Goal: Information Seeking & Learning: Find specific fact

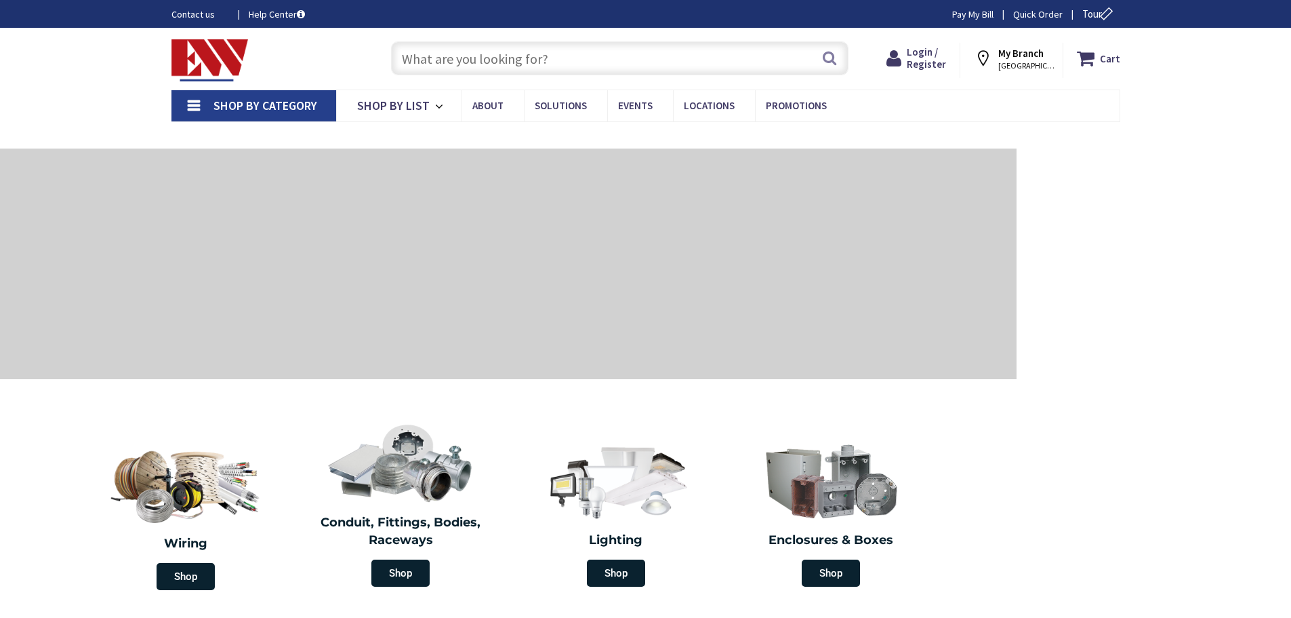
click at [457, 54] on input "text" at bounding box center [620, 58] width 458 height 34
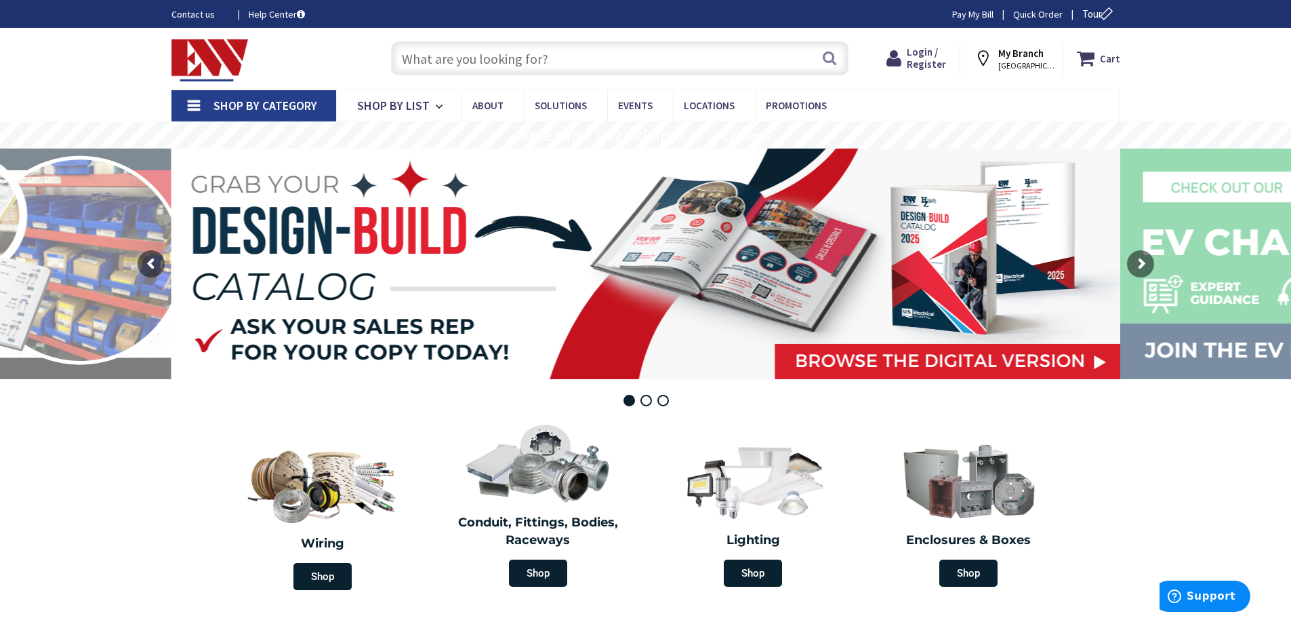
click at [458, 55] on input "text" at bounding box center [620, 58] width 458 height 34
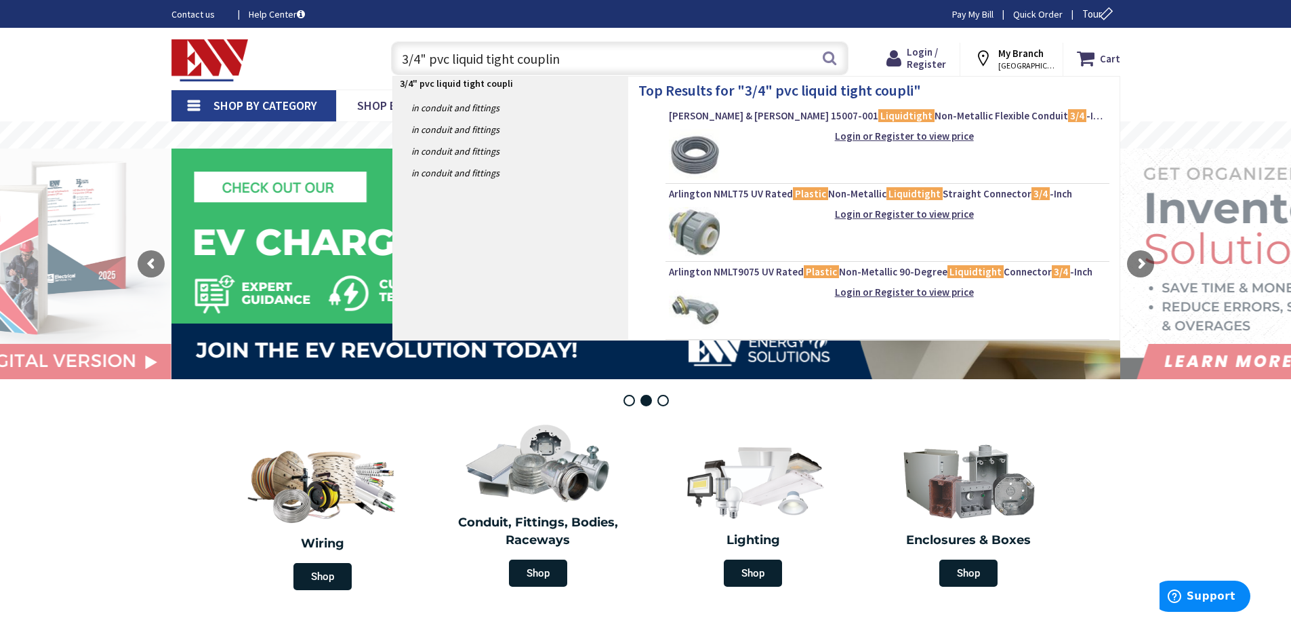
type input "3/4" pvc liquid tight coupling"
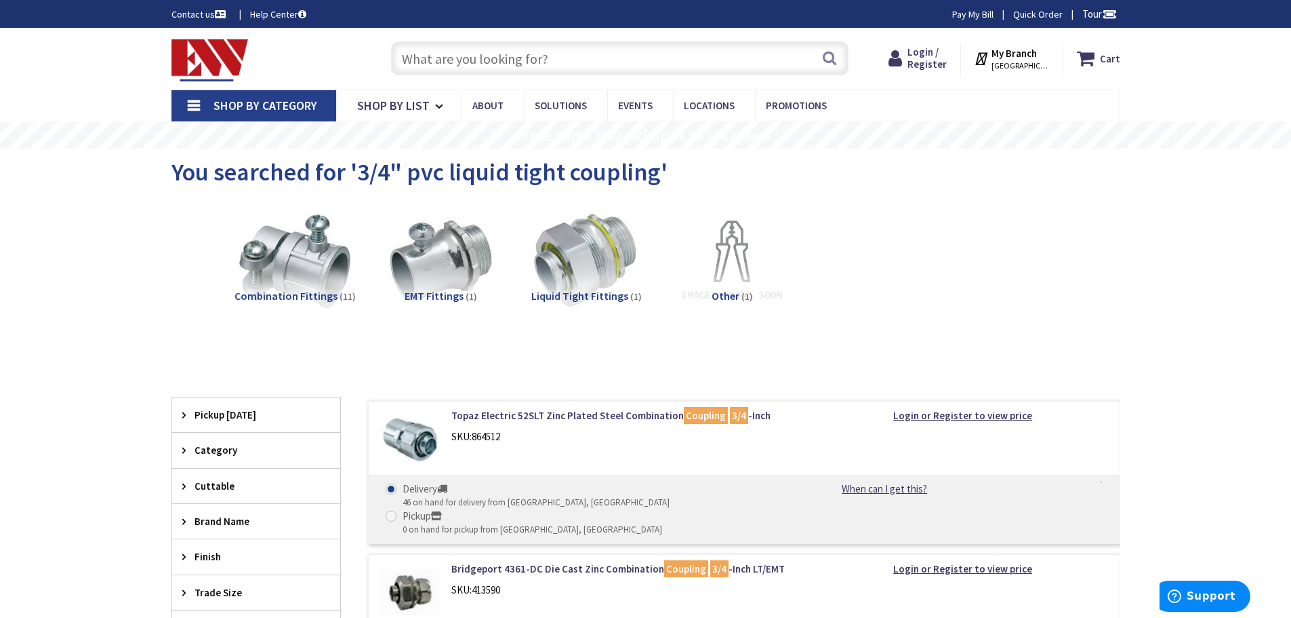
click at [500, 56] on input "text" at bounding box center [620, 58] width 458 height 34
paste input "e940E15"
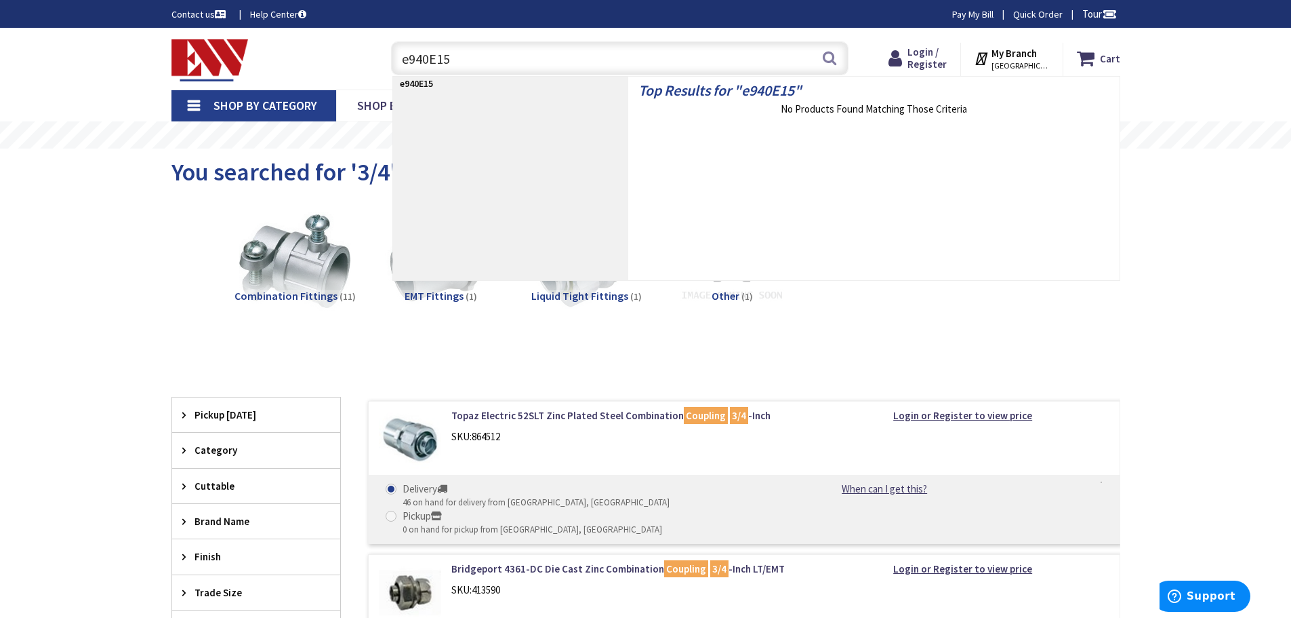
drag, startPoint x: 468, startPoint y: 57, endPoint x: 273, endPoint y: 43, distance: 195.1
click at [273, 43] on div "Toggle Nav e940E15 e940E15 Search Cart My Cart Close" at bounding box center [645, 58] width 969 height 45
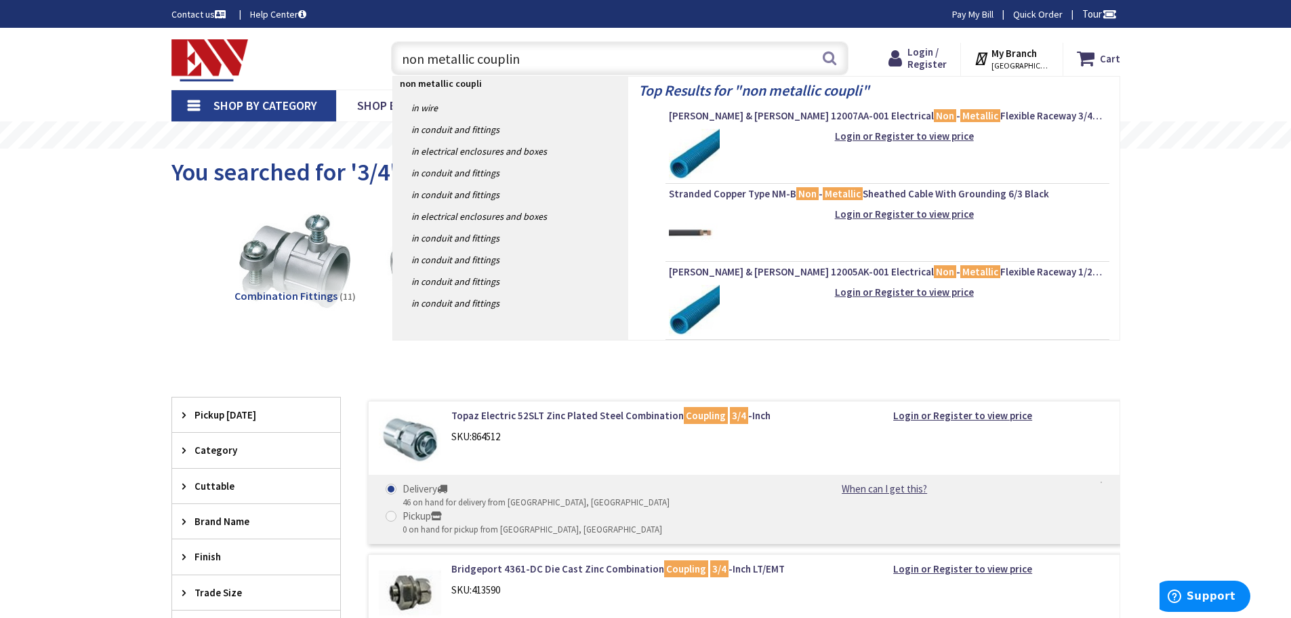
type input "non metallic coupling"
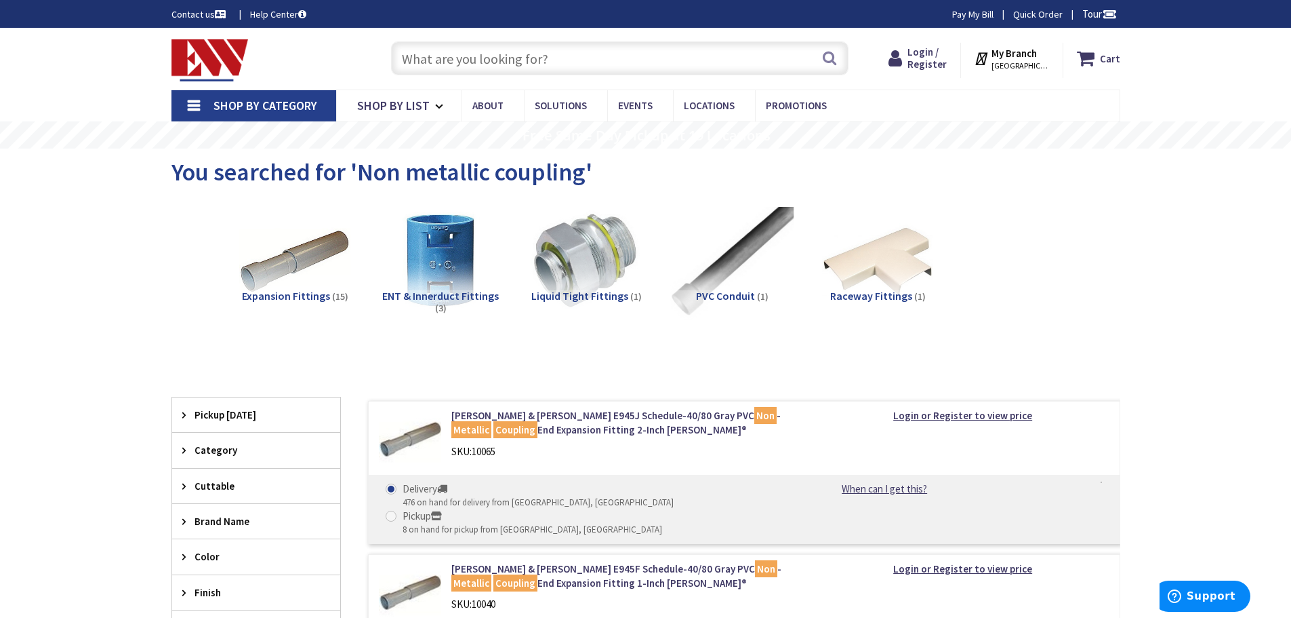
click at [715, 279] on img at bounding box center [731, 261] width 123 height 123
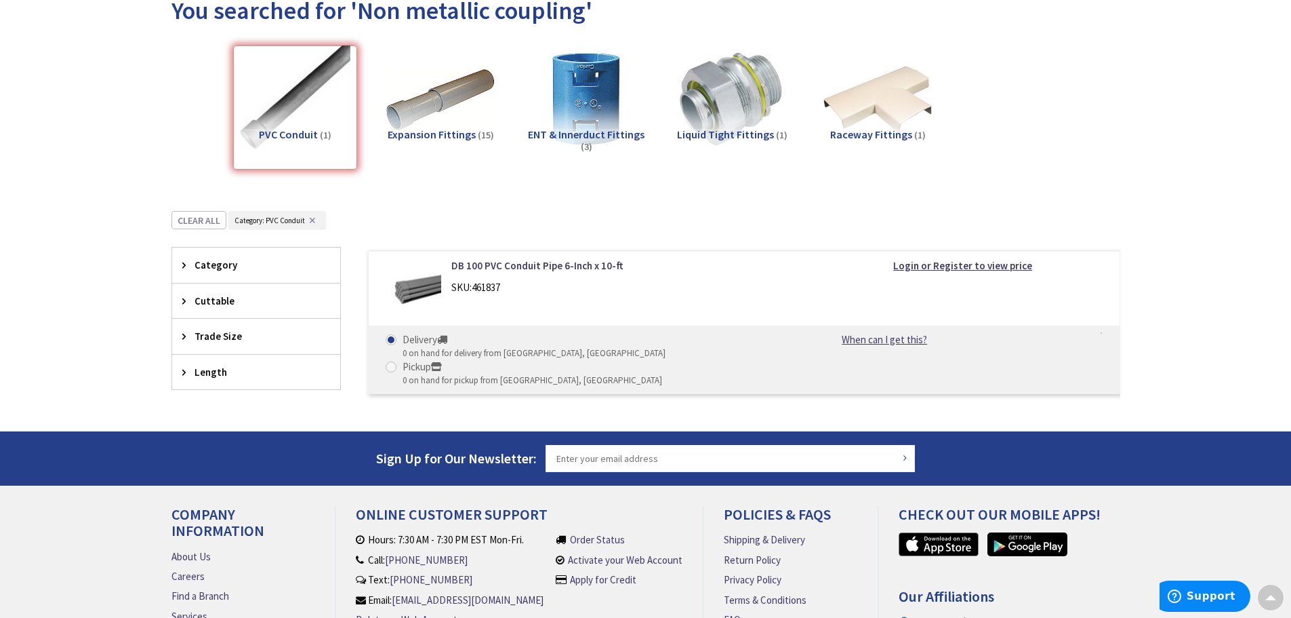
scroll to position [146, 0]
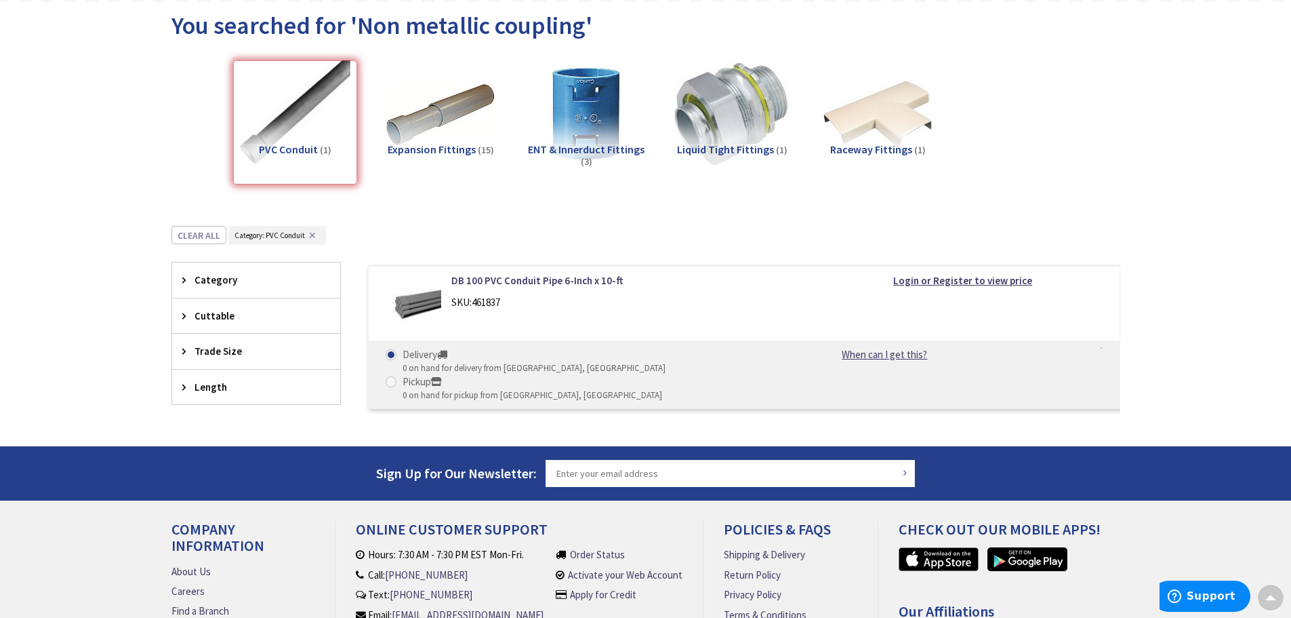
click at [750, 121] on img at bounding box center [731, 115] width 123 height 123
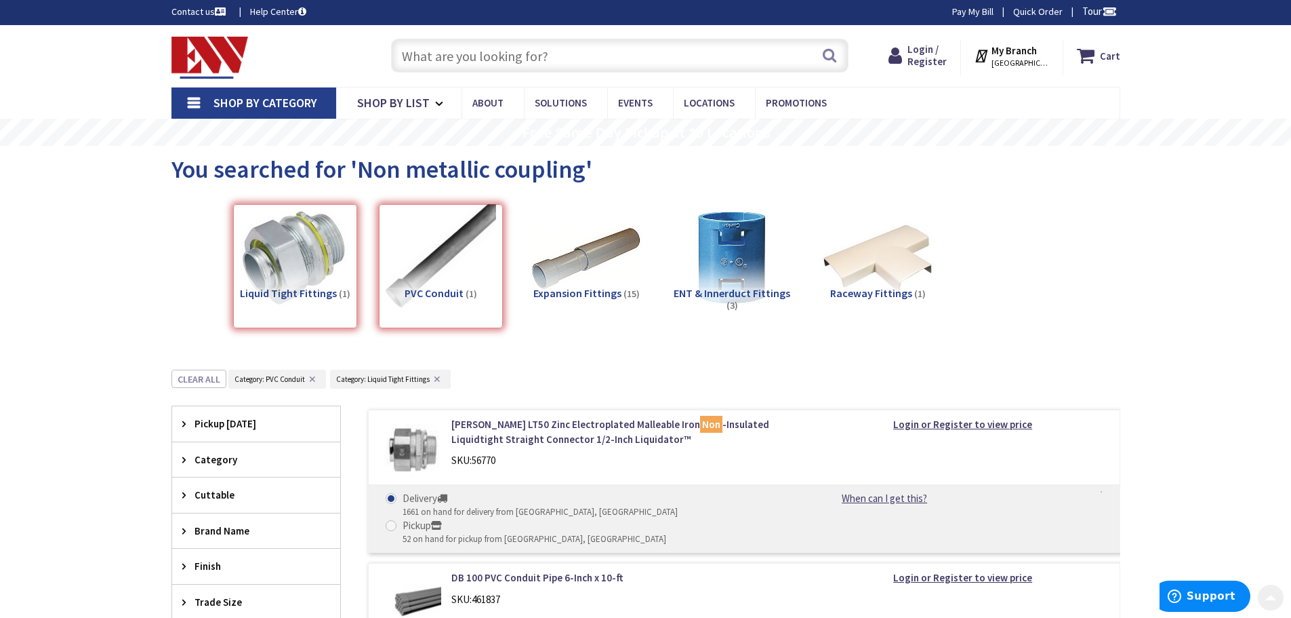
scroll to position [0, 0]
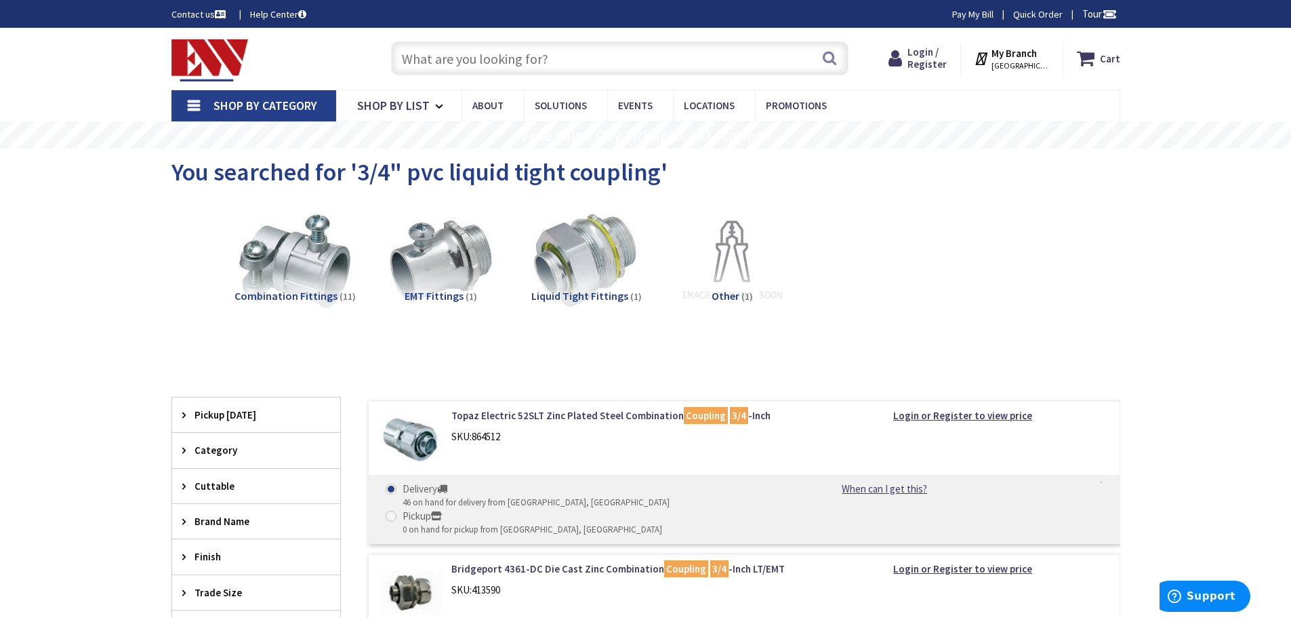
click at [441, 57] on input "text" at bounding box center [620, 58] width 458 height 34
click at [468, 49] on input "text" at bounding box center [620, 58] width 458 height 34
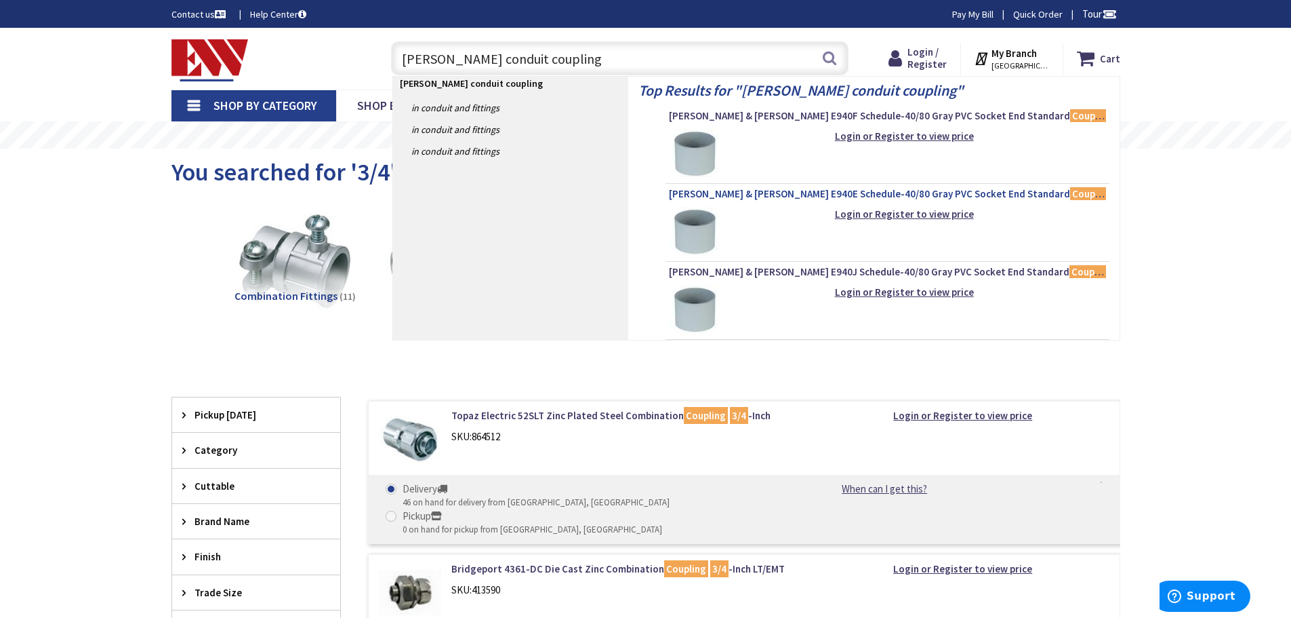
type input "carlon conduit coupling"
click at [772, 192] on span "Thomas & Betts E940E Schedule-40/80 Gray PVC Socket End Standard Coupling 3/4-I…" at bounding box center [887, 194] width 437 height 14
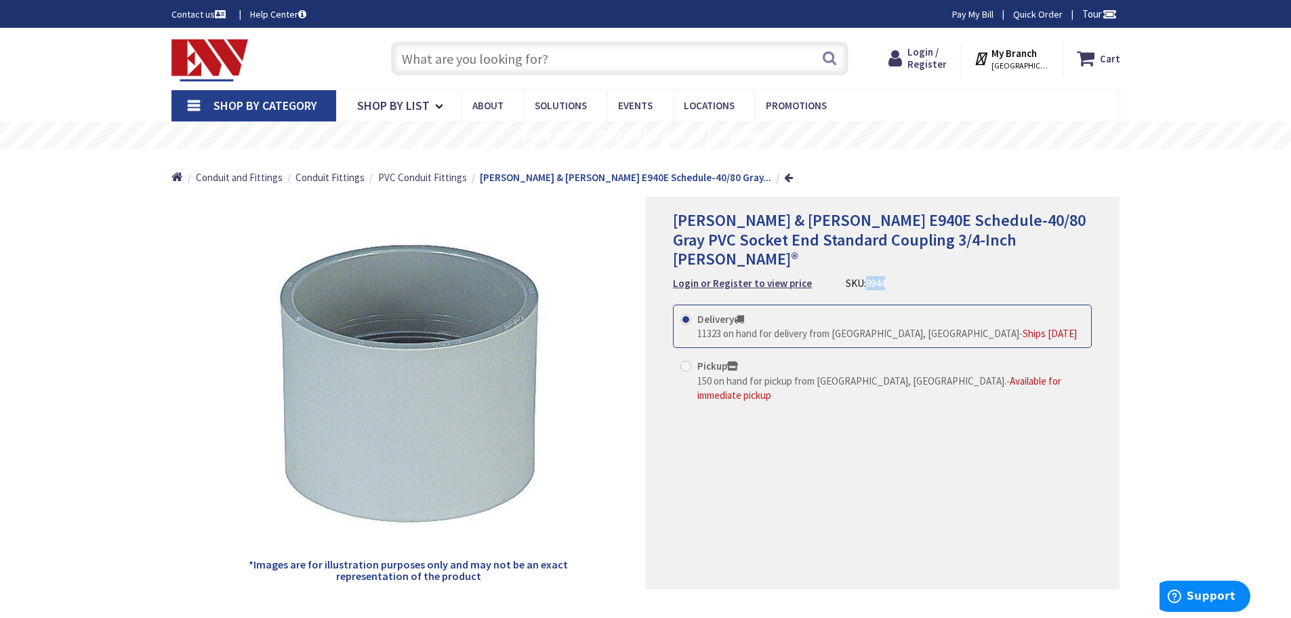
drag, startPoint x: 885, startPoint y: 264, endPoint x: 861, endPoint y: 268, distance: 24.6
click at [861, 268] on div "Thomas & Betts E940E Schedule-40/80 Gray PVC Socket End Standard Coupling 3/4-I…" at bounding box center [882, 251] width 419 height 80
copy span "9944"
click at [458, 55] on input "text" at bounding box center [620, 58] width 458 height 34
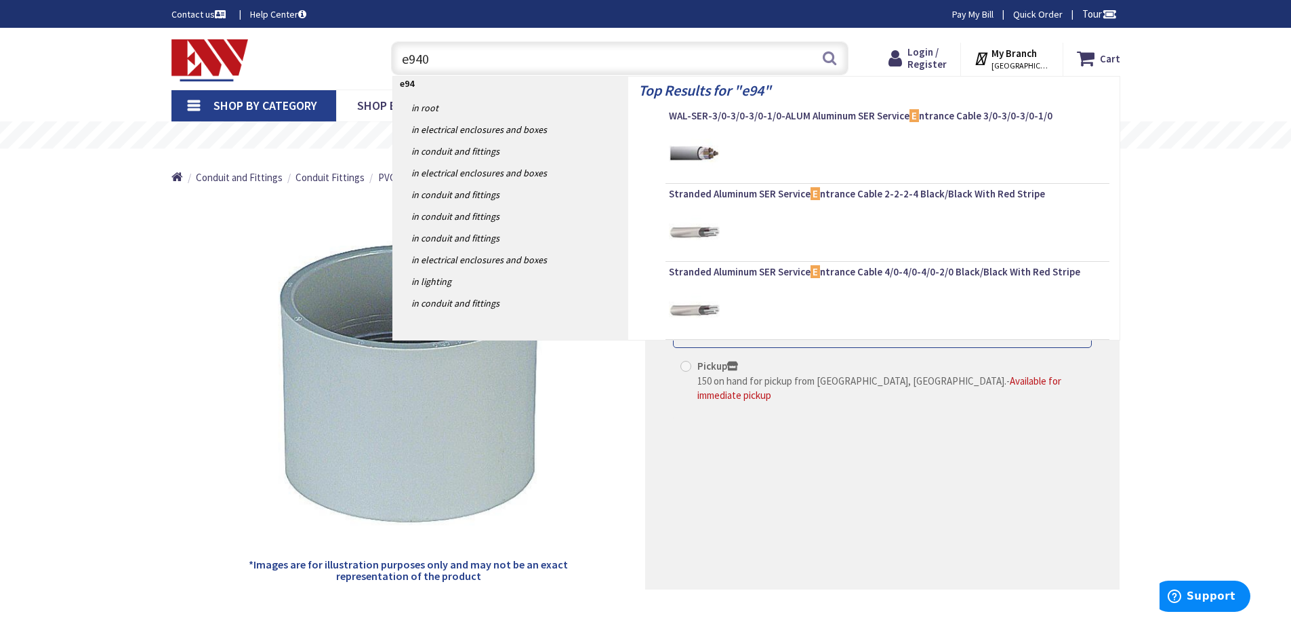
type input "e940d"
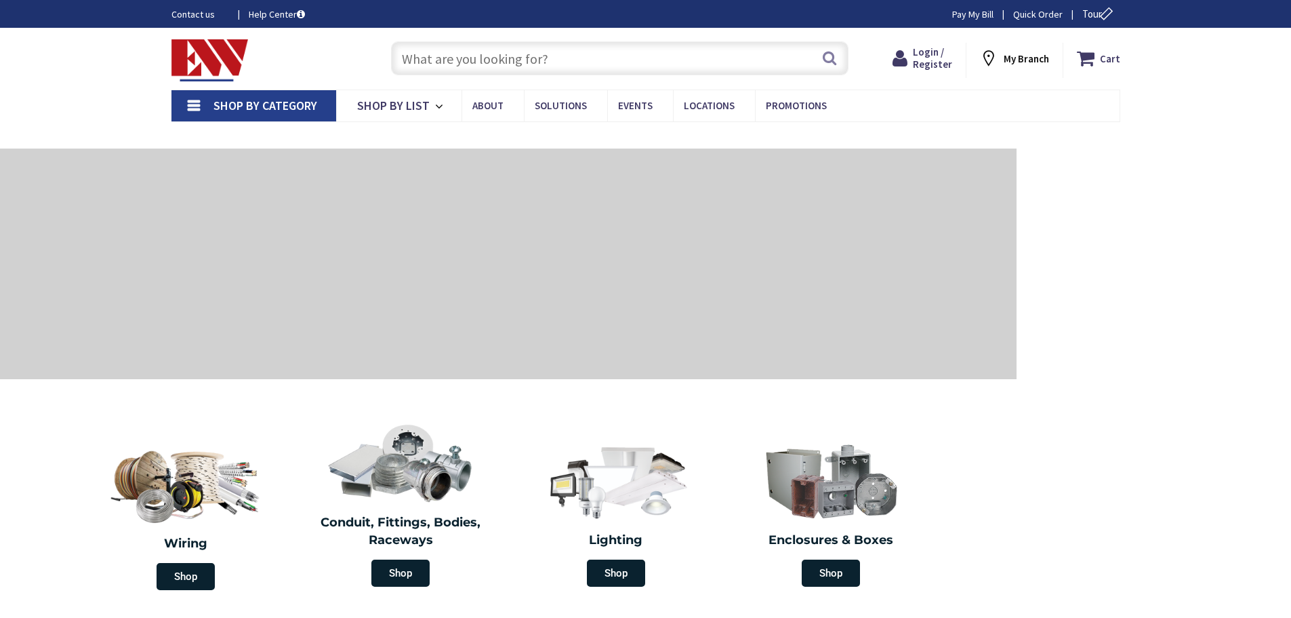
click at [454, 58] on input "text" at bounding box center [620, 58] width 458 height 34
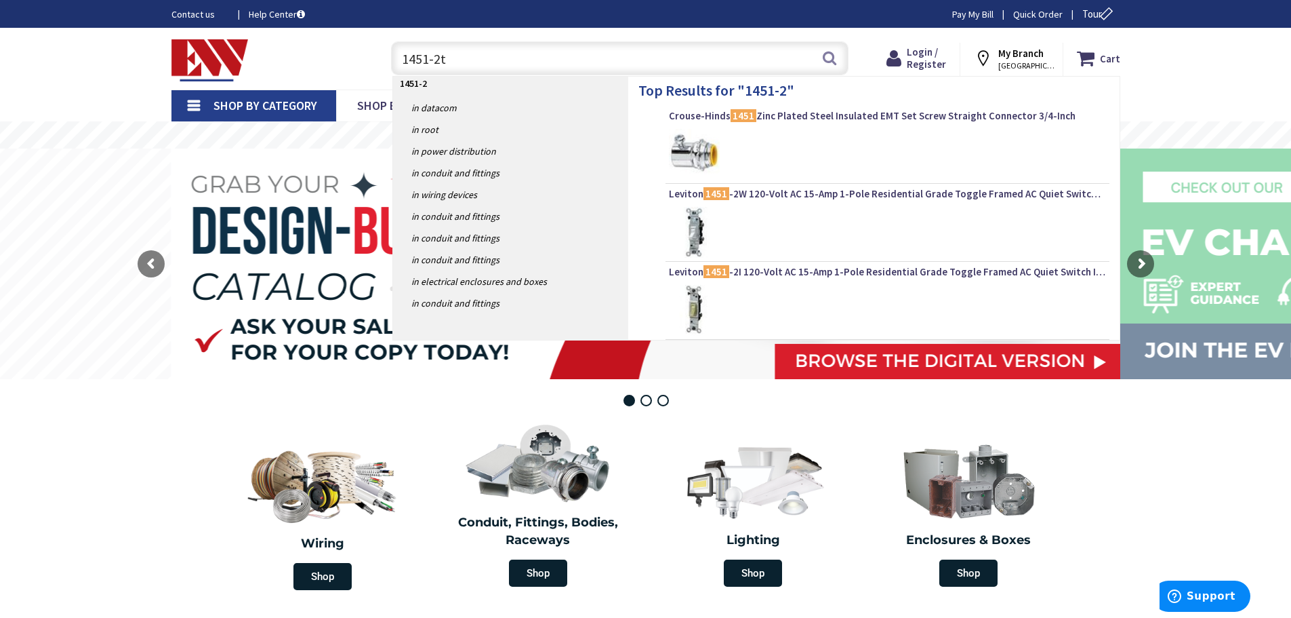
type input "1451-2tm"
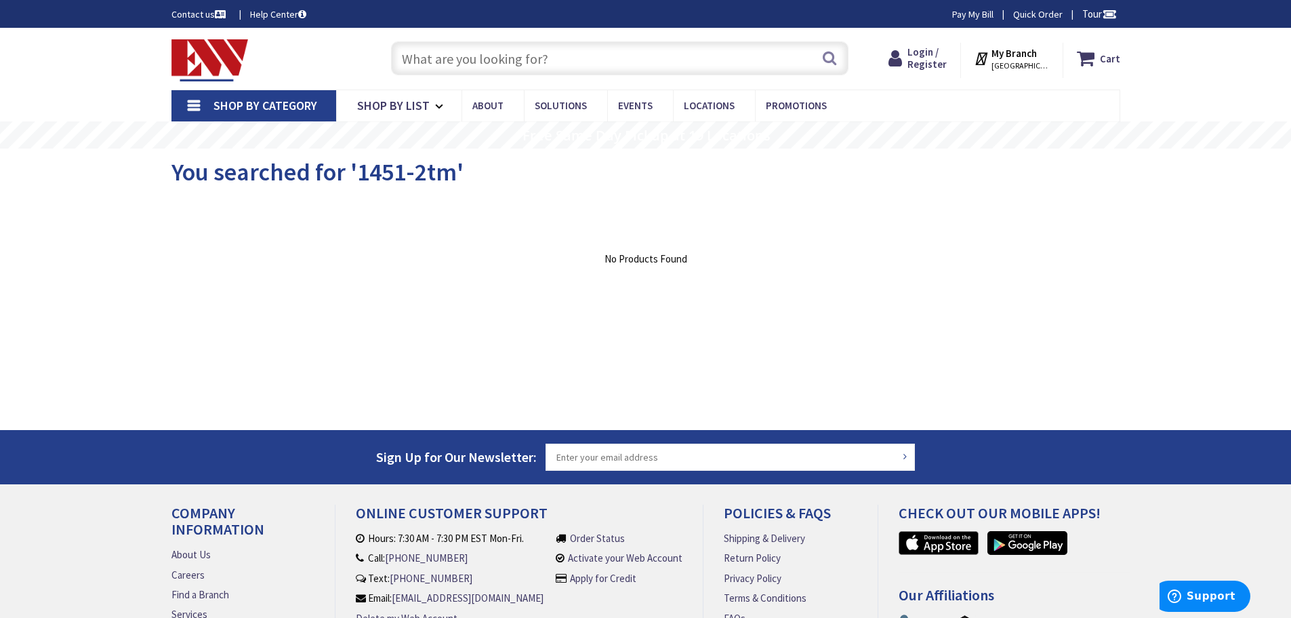
click at [579, 58] on input "text" at bounding box center [620, 58] width 458 height 34
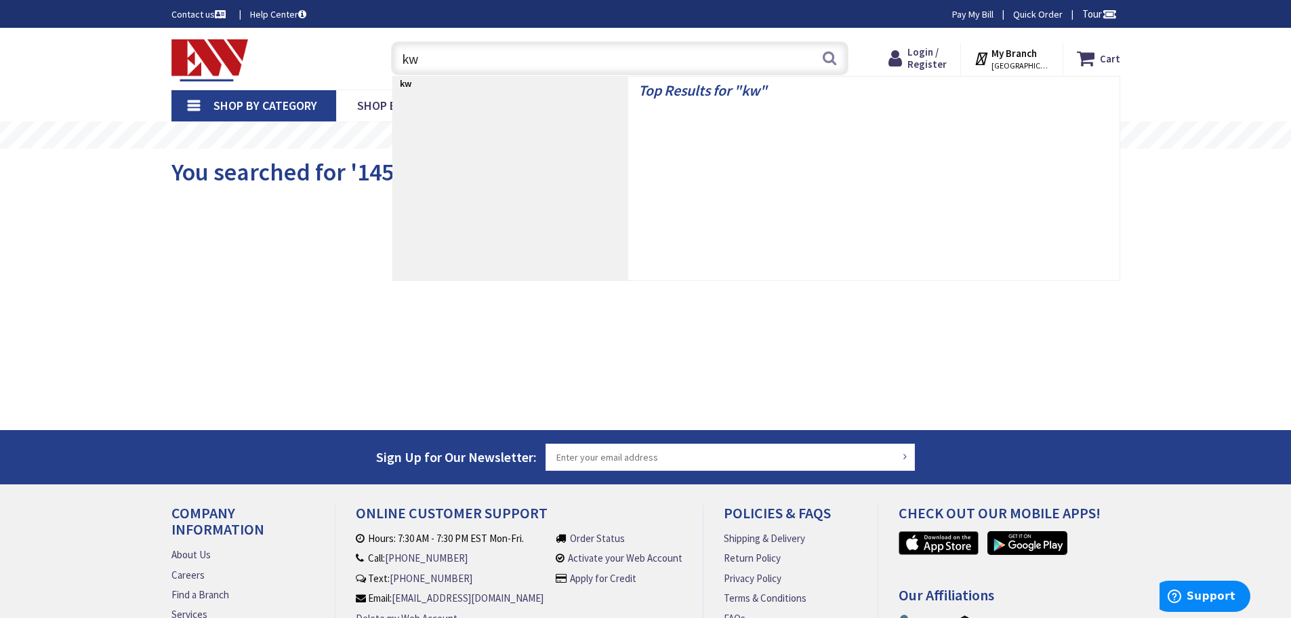
type input "k"
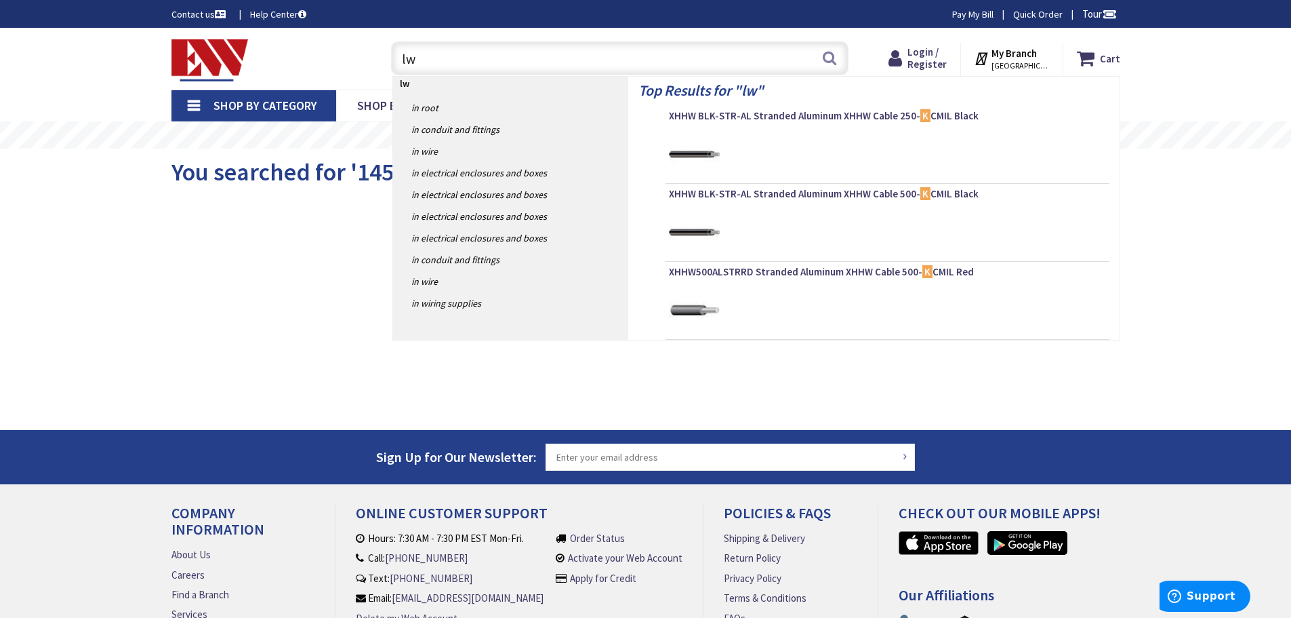
type input "l"
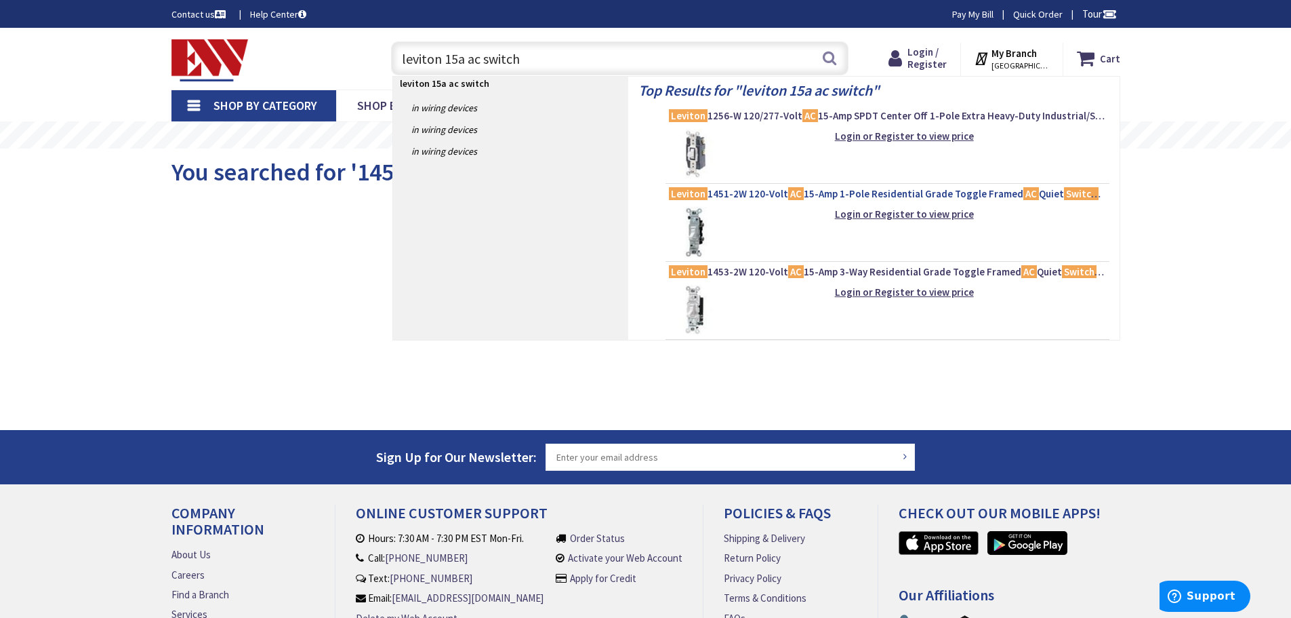
type input "leviton 15a ac switch"
click at [746, 200] on span "Leviton 1451-2W 120-Volt AC 15-Amp 1-Pole Residential Grade Toggle Framed AC Qu…" at bounding box center [887, 194] width 437 height 14
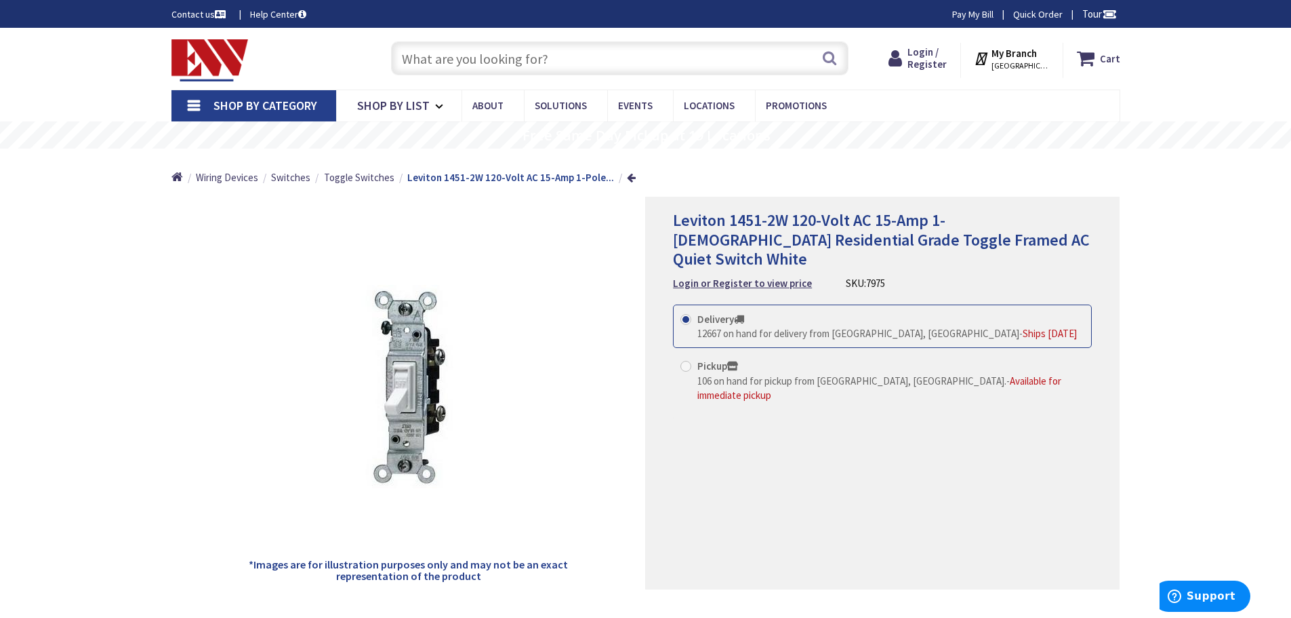
click at [504, 54] on input "text" at bounding box center [620, 58] width 458 height 34
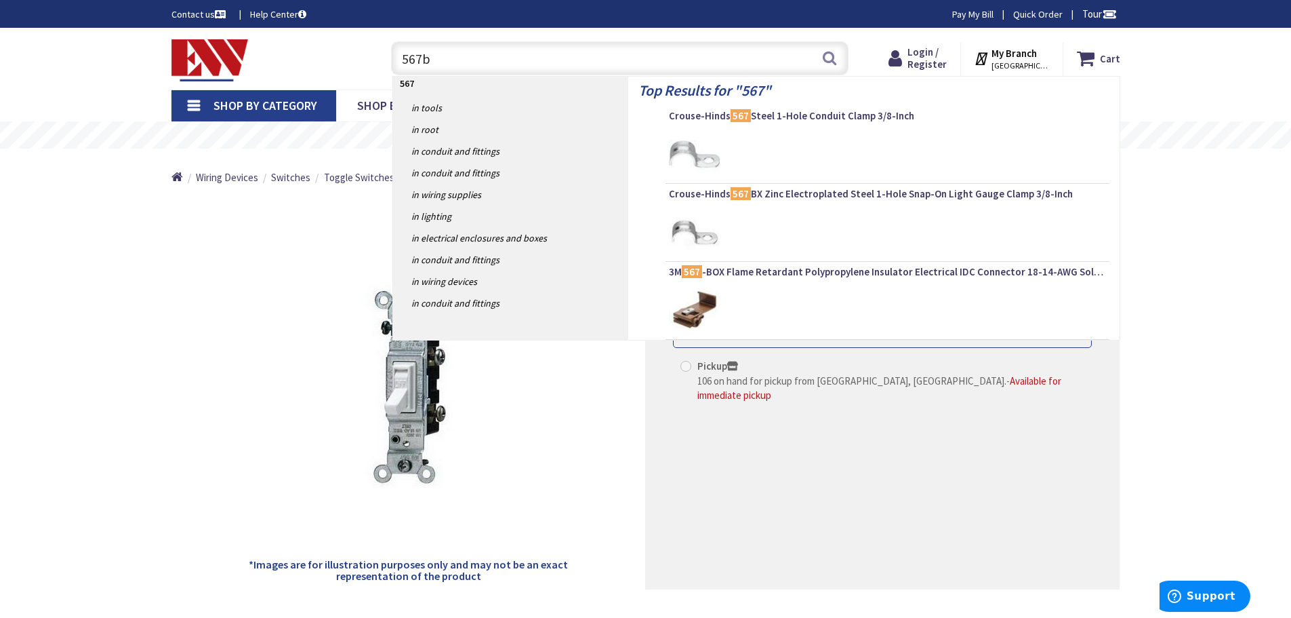
type input "567bx"
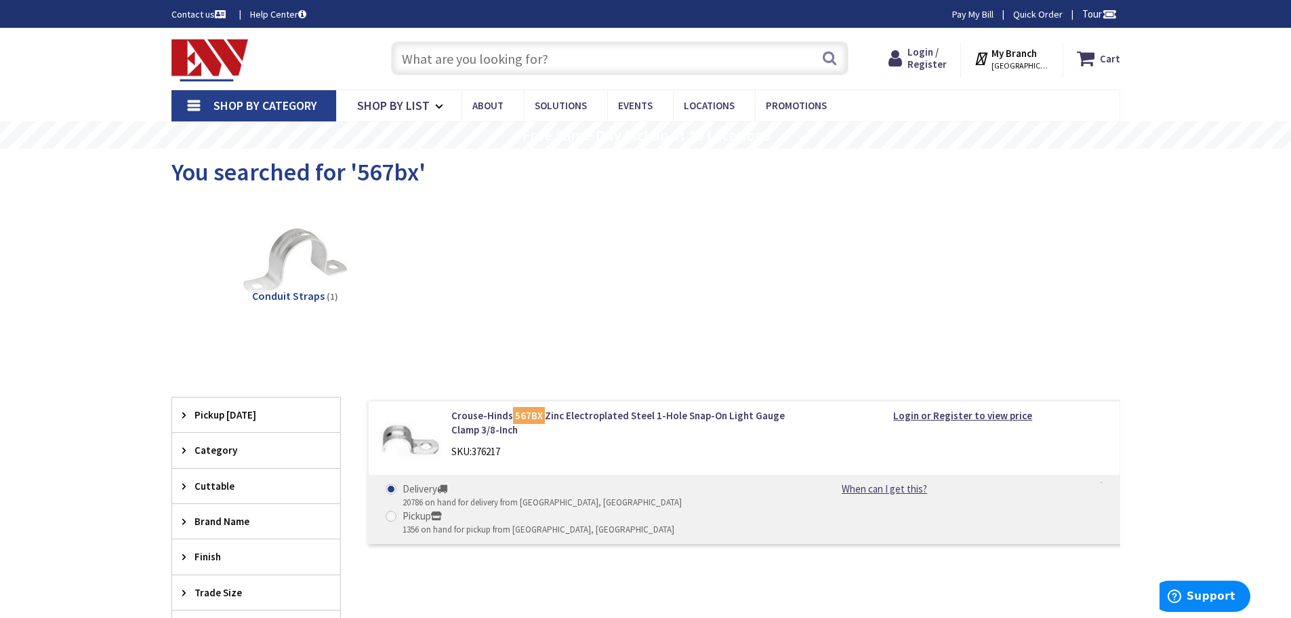
click at [548, 61] on input "text" at bounding box center [620, 58] width 458 height 34
paste input "MC Cable 14/2 250ft"
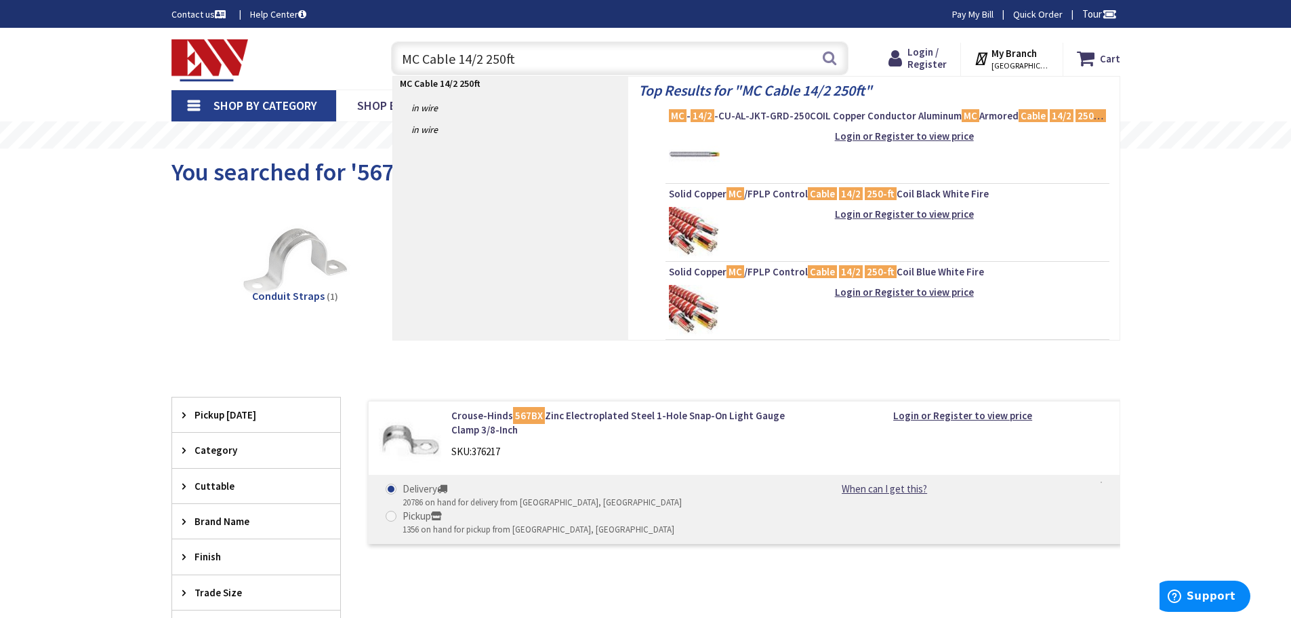
type input "MC Cable 14/2 250ft"
click at [499, 87] on p "MC Cable 14/2 250ft" at bounding box center [510, 84] width 235 height 14
click at [691, 118] on mark "14/2" at bounding box center [703, 115] width 24 height 17
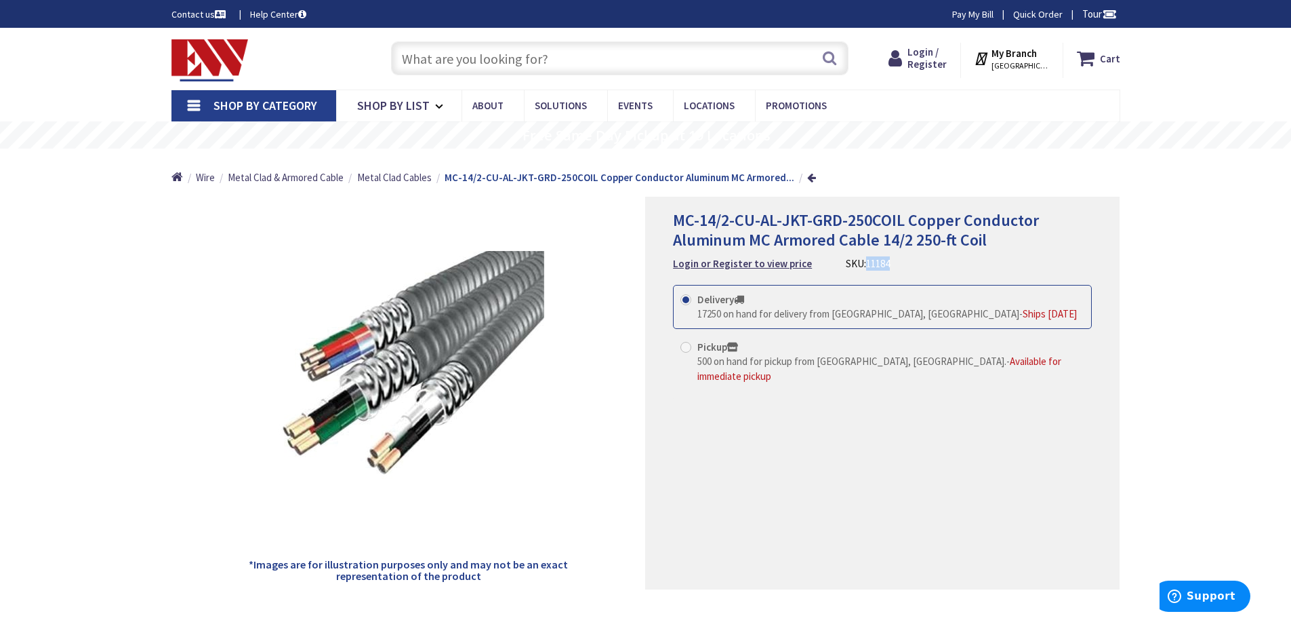
drag, startPoint x: 910, startPoint y: 264, endPoint x: 861, endPoint y: 266, distance: 49.5
click at [861, 266] on div "MC-14/2-CU-AL-JKT-GRD-250COIL Copper Conductor Aluminum MC Armored Cable 14/2 2…" at bounding box center [882, 241] width 419 height 60
copy span "11184"
click at [568, 64] on input "text" at bounding box center [620, 58] width 458 height 34
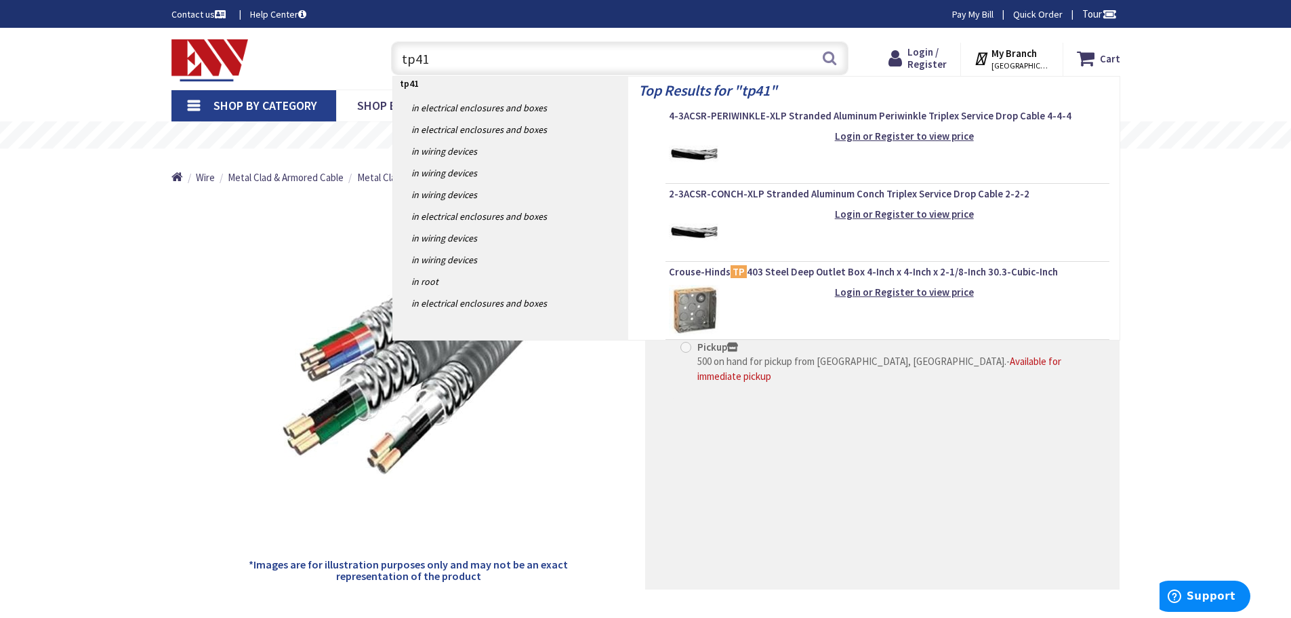
type input "tp414"
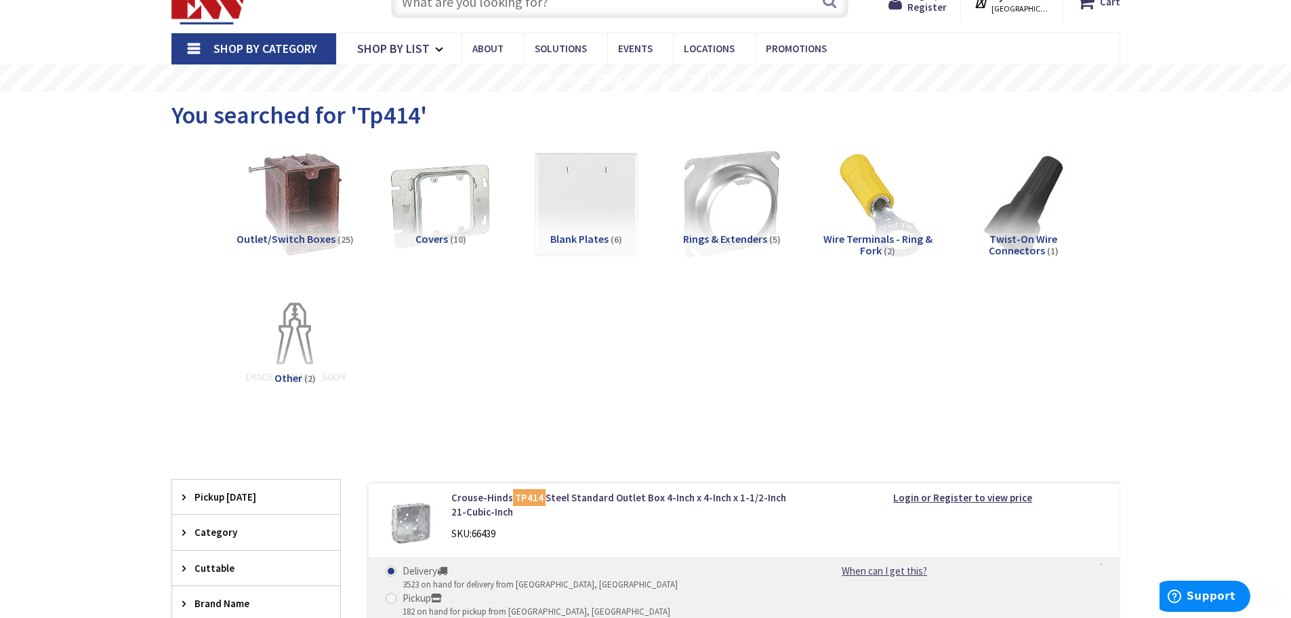
scroll to position [136, 0]
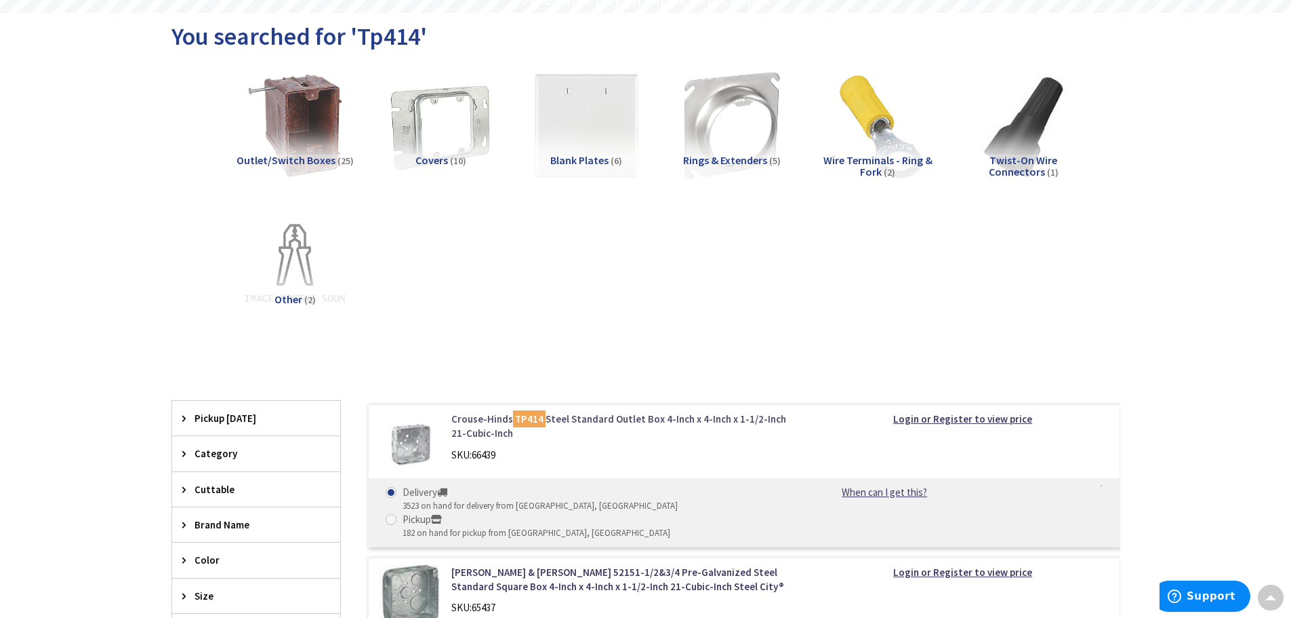
click at [614, 419] on link "Crouse-Hinds TP414 Steel Standard Outlet Box 4-Inch x 4-Inch x 1-1/2-Inch 21-Cu…" at bounding box center [624, 426] width 345 height 29
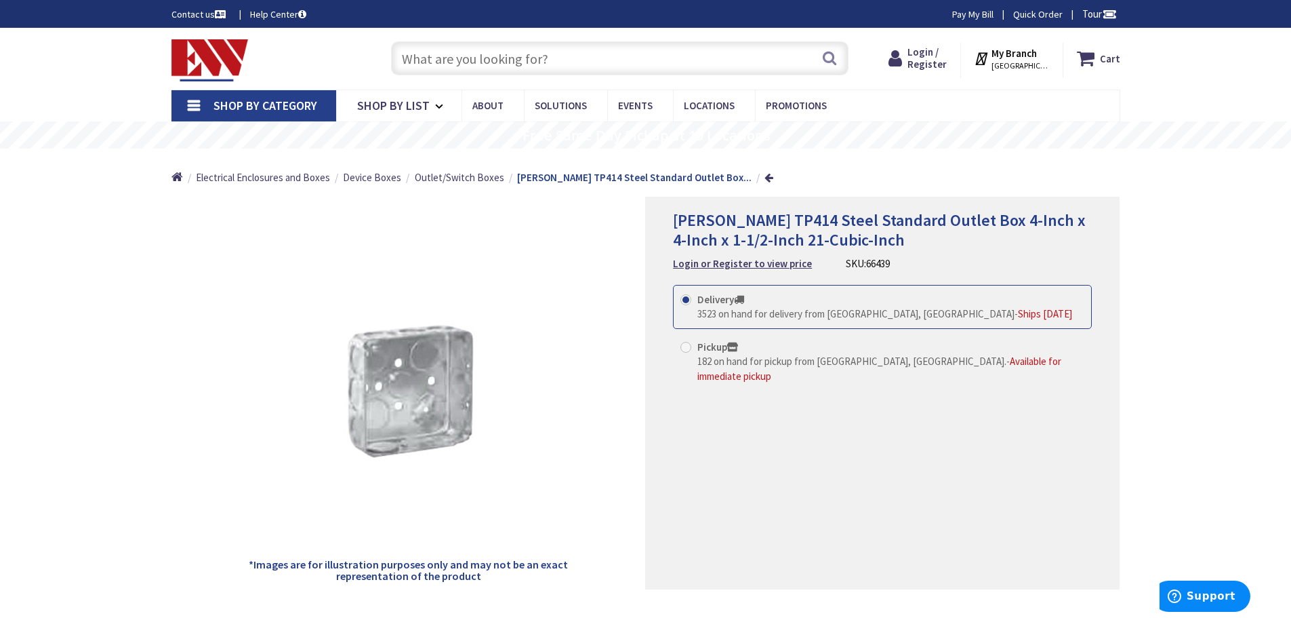
click at [499, 68] on input "text" at bounding box center [620, 58] width 458 height 34
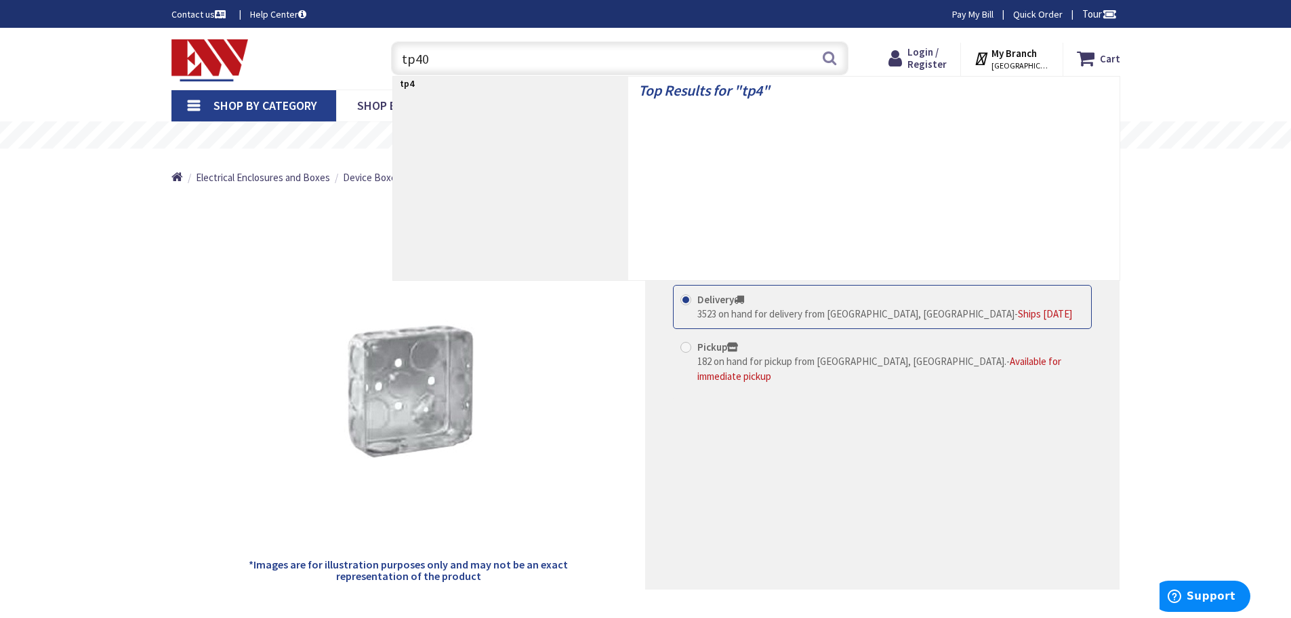
type input "tp403"
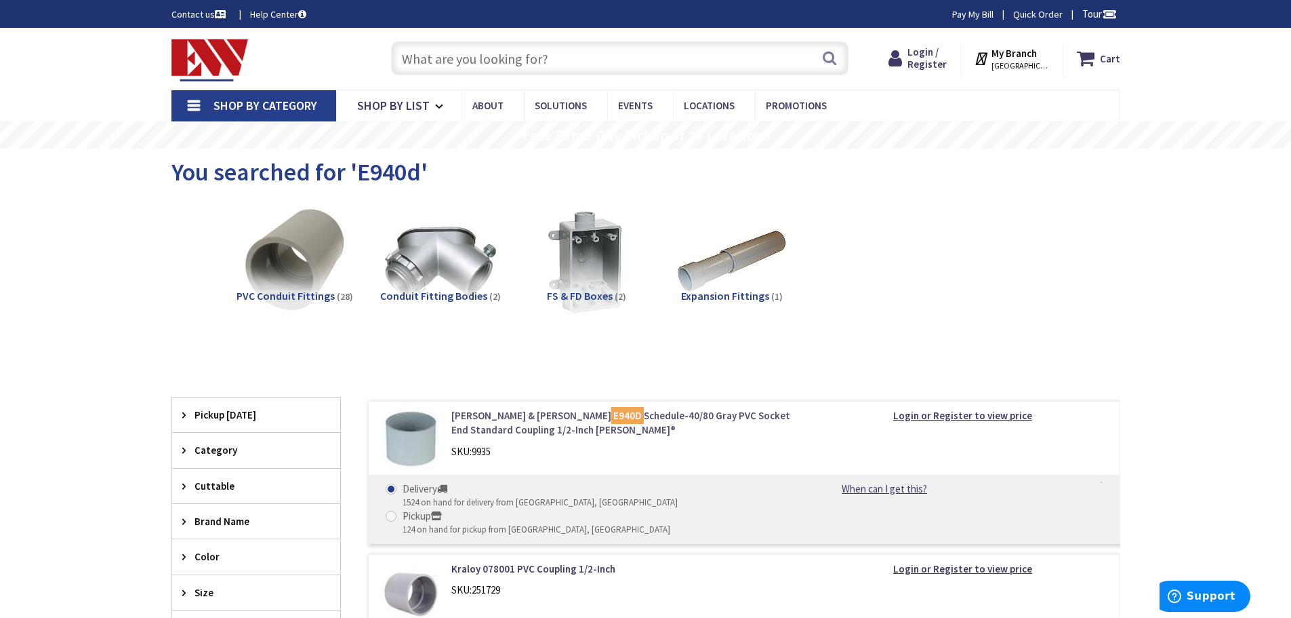
click at [660, 417] on link "Thomas & Betts E940D Schedule-40/80 Gray PVC Socket End Standard Coupling 1/2-I…" at bounding box center [624, 422] width 345 height 29
click at [611, 409] on mark "E940D" at bounding box center [627, 415] width 33 height 17
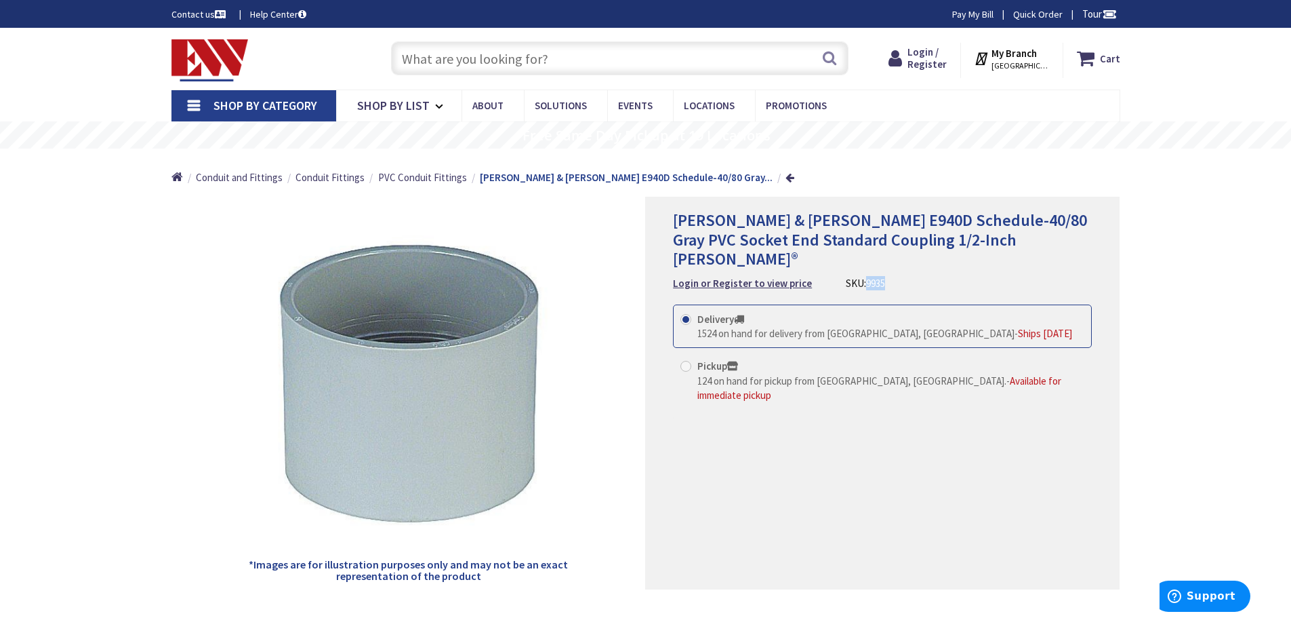
drag, startPoint x: 898, startPoint y: 266, endPoint x: 860, endPoint y: 268, distance: 38.7
click at [860, 268] on div "Thomas & Betts E940D Schedule-40/80 Gray PVC Socket End Standard Coupling 1/2-I…" at bounding box center [882, 251] width 419 height 80
copy span "9935"
click at [542, 61] on input "text" at bounding box center [620, 58] width 458 height 34
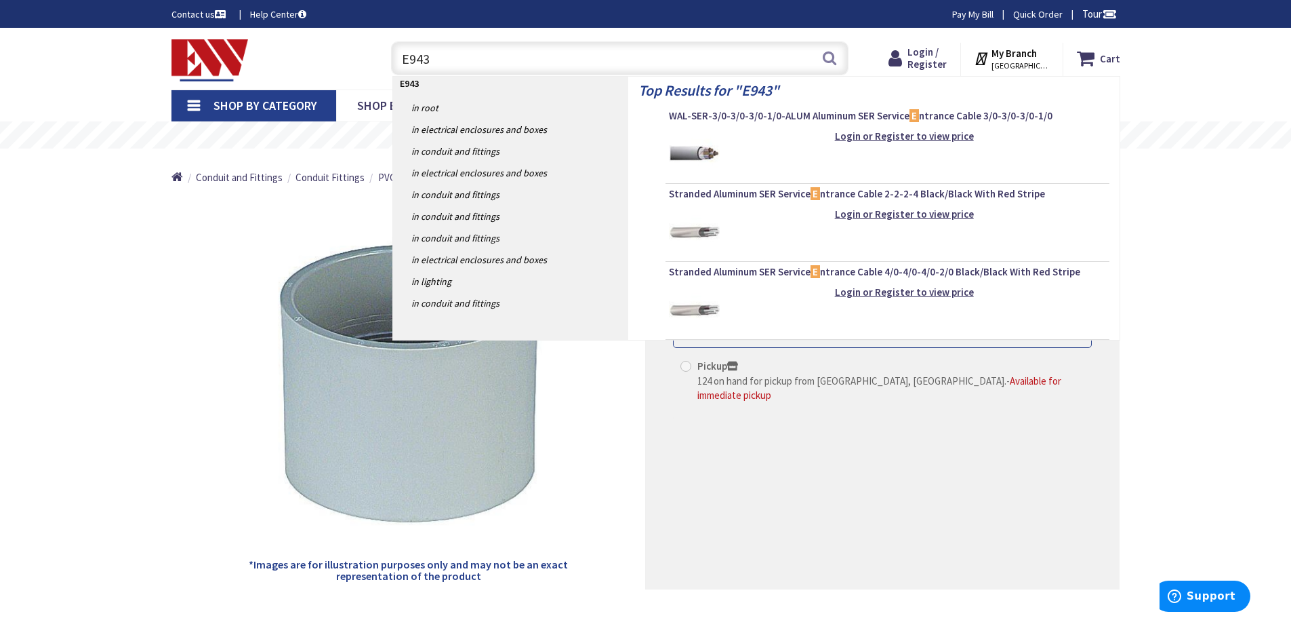
type input "E943D"
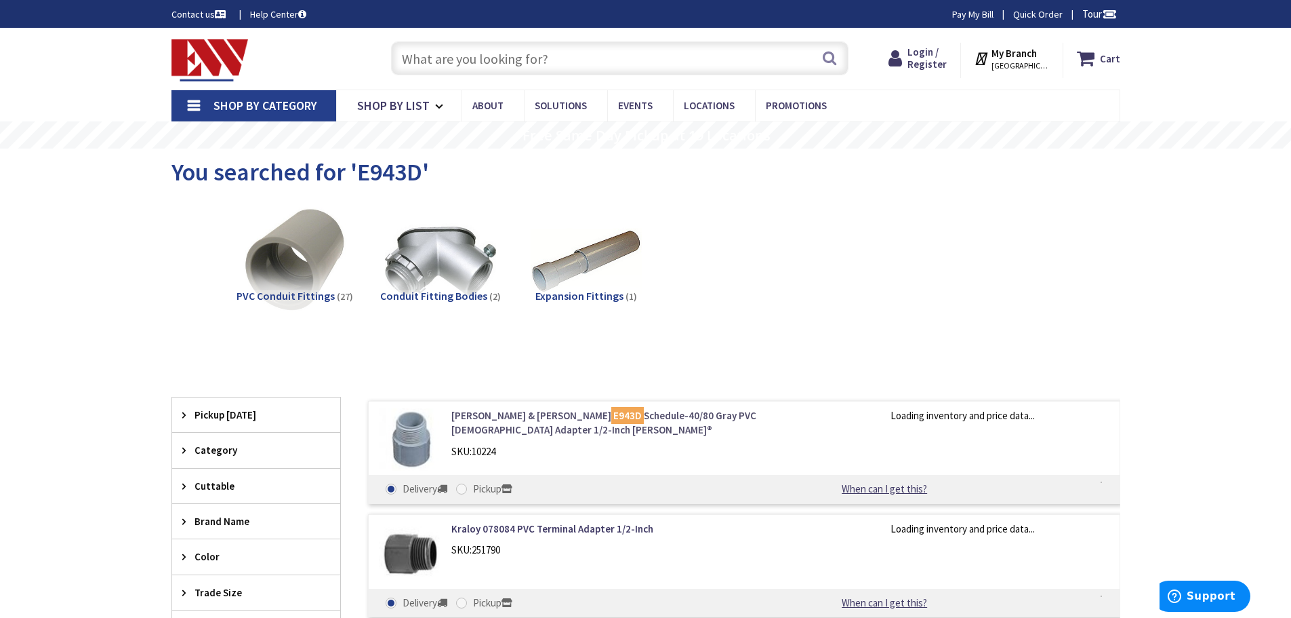
click at [620, 419] on link "Thomas & Betts E943D Schedule-40/80 Gray PVC Male Adapter 1/2-Inch Carlon®" at bounding box center [624, 422] width 345 height 29
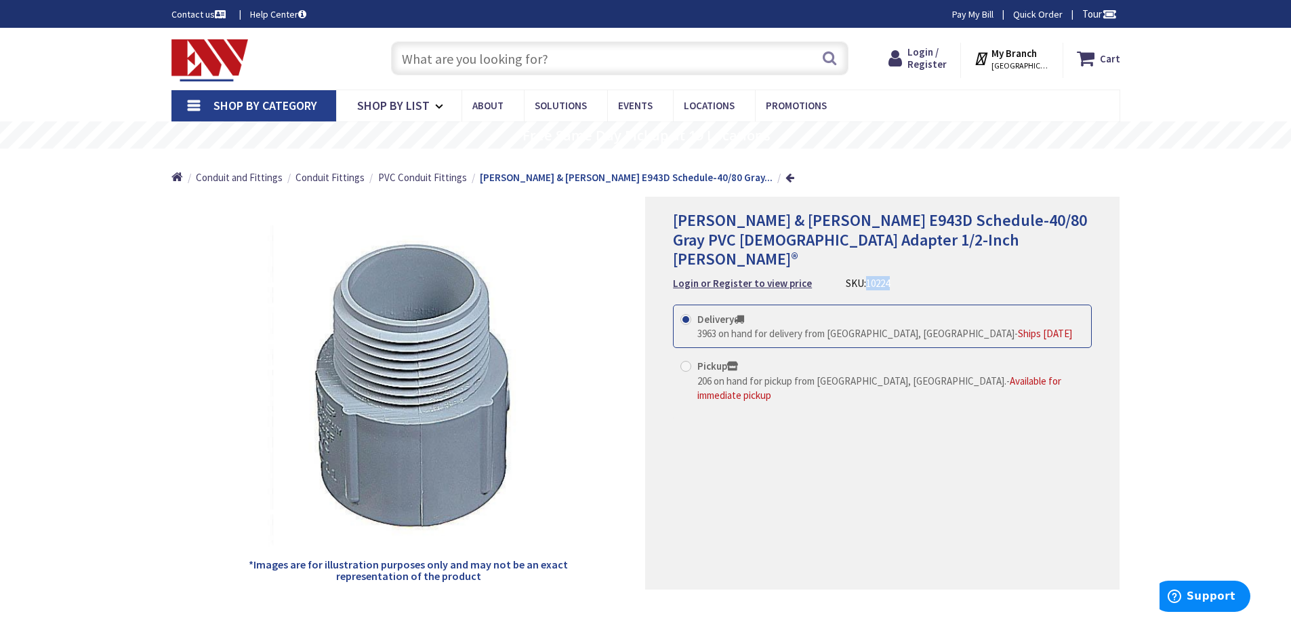
drag, startPoint x: 906, startPoint y: 266, endPoint x: 862, endPoint y: 267, distance: 44.8
click at [862, 267] on div "[PERSON_NAME] & [PERSON_NAME] E943D Schedule-40/80 Gray PVC [DEMOGRAPHIC_DATA] …" at bounding box center [882, 251] width 419 height 80
copy span "10224"
